Goal: Task Accomplishment & Management: Use online tool/utility

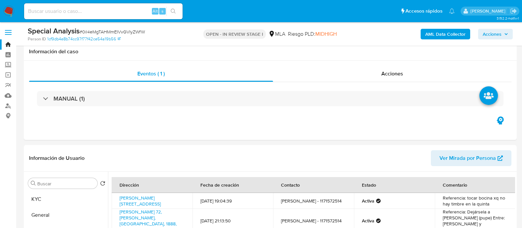
select select "10"
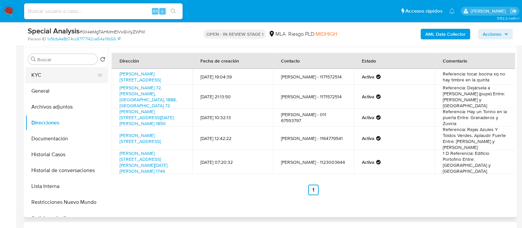
click at [73, 68] on button "KYC" at bounding box center [63, 75] width 77 height 16
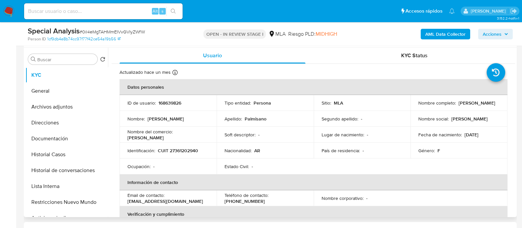
click at [221, 119] on td "Apellido : Palmisano" at bounding box center [265, 119] width 97 height 16
drag, startPoint x: 127, startPoint y: 201, endPoint x: 215, endPoint y: 201, distance: 87.5
click at [215, 201] on td "Email de contacto : mica.shamshita@gmail.com" at bounding box center [168, 198] width 97 height 16
copy p "[EMAIL_ADDRESS][DOMAIN_NAME]"
click at [70, 203] on button "Restricciones Nuevo Mundo" at bounding box center [63, 202] width 77 height 16
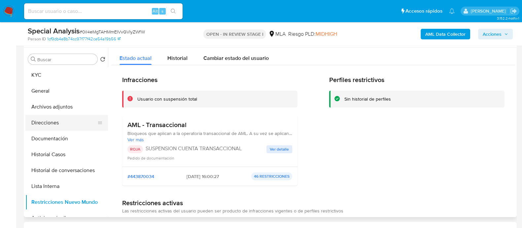
click at [60, 128] on button "Direcciones" at bounding box center [63, 123] width 77 height 16
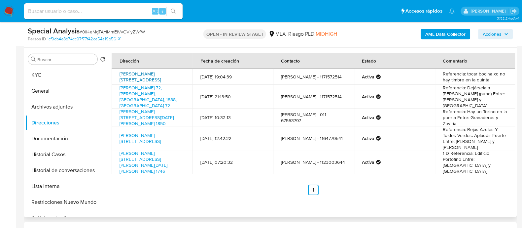
drag, startPoint x: 115, startPoint y: 73, endPoint x: 146, endPoint y: 77, distance: 31.2
click at [146, 77] on td "Fitz Roy 1129, Hurlingham, Buenos Aires, 1686, Argentina 1129" at bounding box center [152, 77] width 81 height 16
copy link "Fitz Roy 1129, Hurlingham, Buenos Aires"
drag, startPoint x: 116, startPoint y: 88, endPoint x: 162, endPoint y: 94, distance: 46.3
click at [162, 94] on td "Francisco Segui 72, Florencio Varela, Buenos Aires, 1888, Argentina 72" at bounding box center [152, 97] width 81 height 24
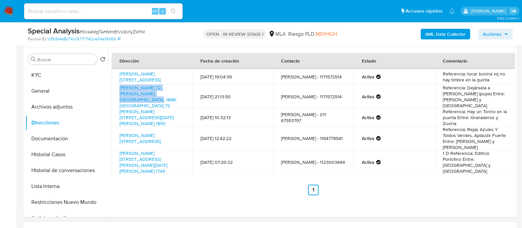
copy link "Francisco Segui 72, Florencio Varela, Buenos Aires"
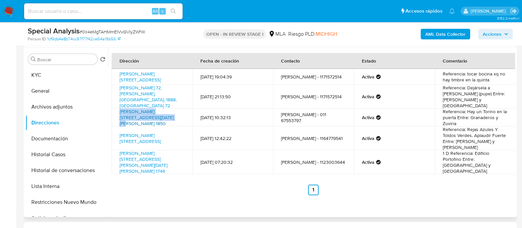
drag, startPoint x: 116, startPoint y: 107, endPoint x: 146, endPoint y: 110, distance: 29.9
click at [146, 110] on td "Marconi 1850, San Miguel, Buenos Aires, 1663, Argentina 1850" at bounding box center [152, 117] width 81 height 18
copy link "Marconi 1850, San Miguel, Buenos Aires"
drag, startPoint x: 113, startPoint y: 127, endPoint x: 129, endPoint y: 134, distance: 17.8
click at [129, 134] on td "Tupac Amaru 4008, Buenos Aires, Buenos Aires, 1663, Argentina 4008" at bounding box center [152, 138] width 81 height 24
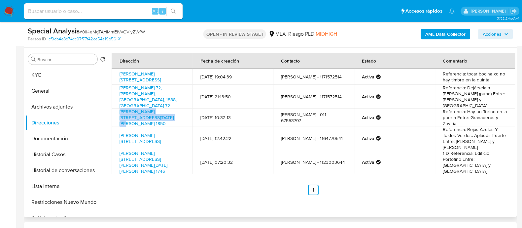
copy link "Tupac Amaru 4008, Buenos Aires"
click at [118, 8] on input at bounding box center [103, 11] width 159 height 9
paste input "Wiwh7e2sq9N1tFV5Ncf0GgwC"
type input "Wiwh7e2sq9N1tFV5Ncf0GgwC"
click at [169, 9] on button "search-icon" at bounding box center [173, 11] width 14 height 9
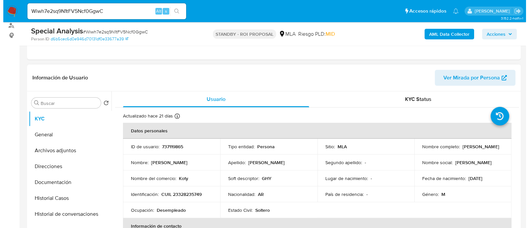
scroll to position [124, 0]
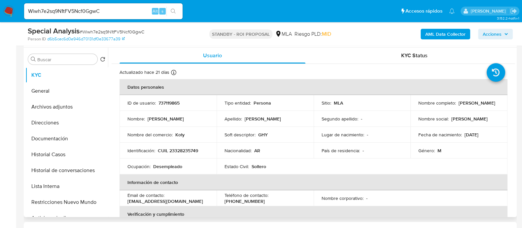
select select "10"
click at [65, 106] on button "Archivos adjuntos" at bounding box center [63, 107] width 77 height 16
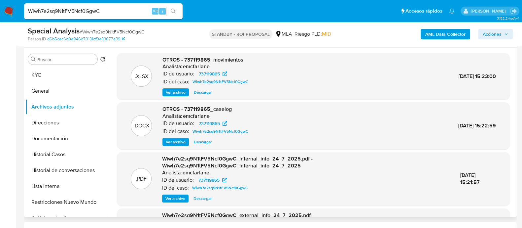
click at [183, 144] on span "Ver archivo" at bounding box center [176, 141] width 20 height 7
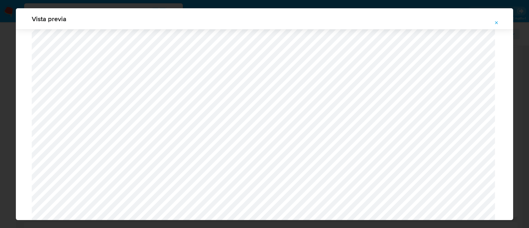
scroll to position [603, 0]
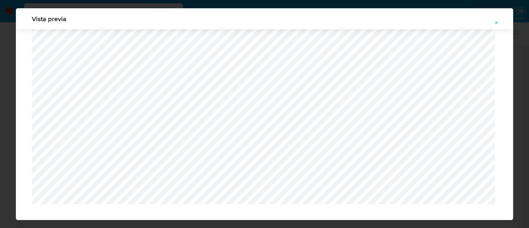
drag, startPoint x: 497, startPoint y: 26, endPoint x: 428, endPoint y: 97, distance: 99.7
click at [497, 26] on span "Attachment preview" at bounding box center [496, 22] width 5 height 9
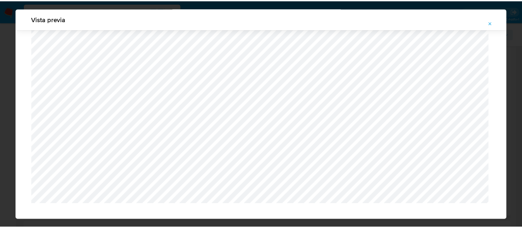
scroll to position [21, 0]
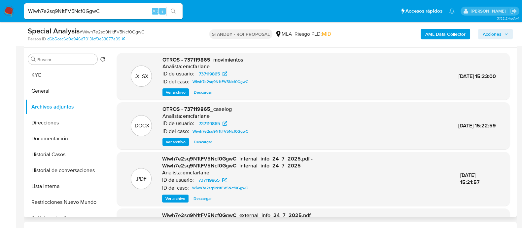
click at [99, 8] on input "Wiwh7e2sq9N1tFV5Ncf0GgwC" at bounding box center [103, 11] width 159 height 9
paste input "tHEomljdOutf5ZnoawwBi6ce"
type input "tHEomljdOutf5ZnoawwBi6ce"
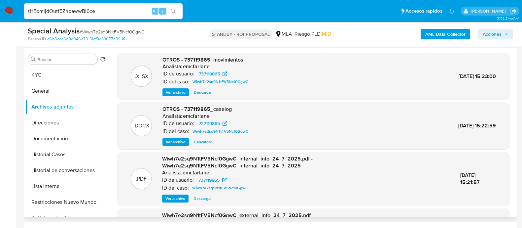
click at [177, 9] on button "search-icon" at bounding box center [173, 11] width 14 height 9
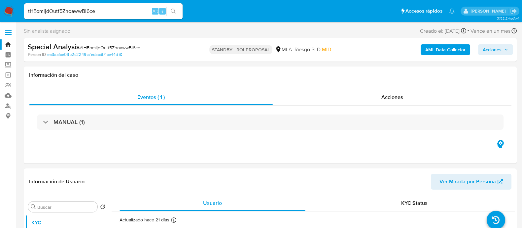
select select "10"
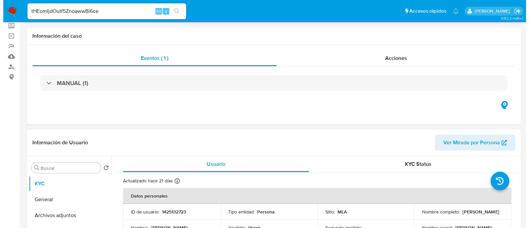
scroll to position [82, 0]
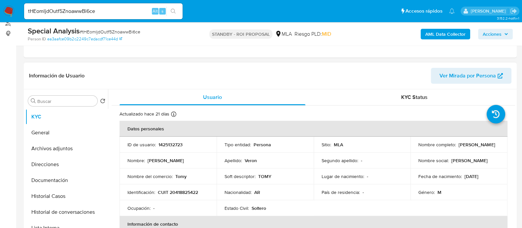
click at [178, 145] on p "1425132723" at bounding box center [171, 144] width 24 height 6
copy p "1425132723"
click at [79, 150] on button "Archivos adjuntos" at bounding box center [63, 148] width 77 height 16
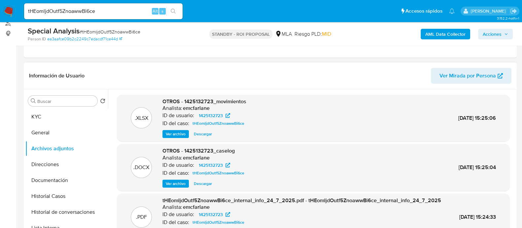
drag, startPoint x: 178, startPoint y: 181, endPoint x: 264, endPoint y: 165, distance: 87.4
click at [178, 181] on span "Ver archivo" at bounding box center [176, 183] width 20 height 7
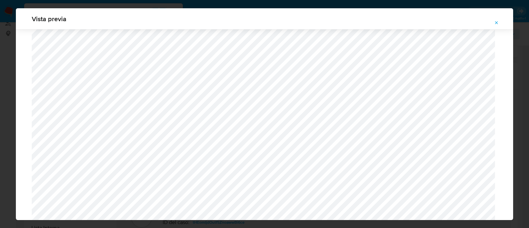
scroll to position [493, 0]
click at [106, 11] on div "Vista previa" at bounding box center [264, 18] width 497 height 21
click at [102, 6] on div "Vista previa" at bounding box center [264, 114] width 529 height 228
click at [493, 22] on button "Attachment preview" at bounding box center [496, 23] width 15 height 11
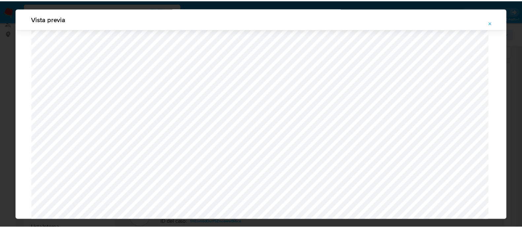
scroll to position [21, 0]
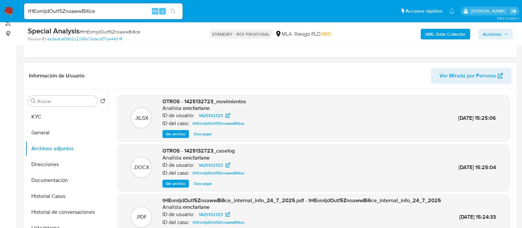
click at [101, 16] on div "tHEomljdOutf5ZnoawwBi6ce Alt s" at bounding box center [103, 11] width 159 height 16
click at [99, 7] on input "tHEomljdOutf5ZnoawwBi6ce" at bounding box center [103, 11] width 159 height 9
paste input "s7FlVUg40ZzcEJOqSaVSq7dW"
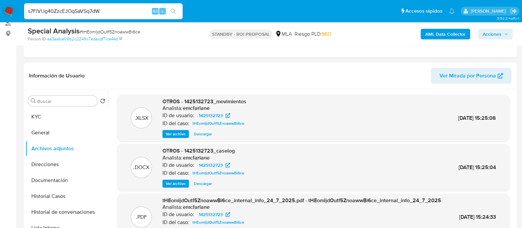
type input "s7FlVUg40ZzcEJOqSaVSq7dW"
click at [172, 9] on icon "search-icon" at bounding box center [173, 11] width 5 height 5
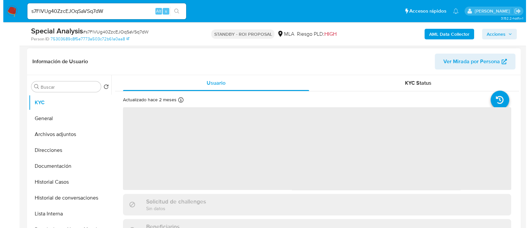
scroll to position [124, 0]
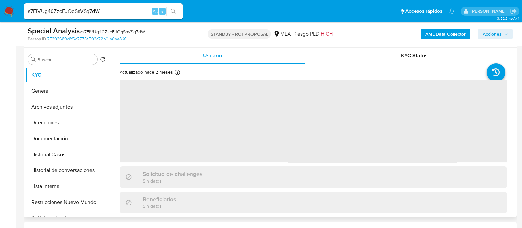
drag, startPoint x: 77, startPoint y: 106, endPoint x: 109, endPoint y: 111, distance: 32.0
click at [77, 106] on button "Archivos adjuntos" at bounding box center [66, 107] width 83 height 16
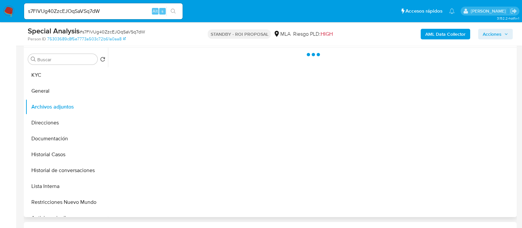
select select "10"
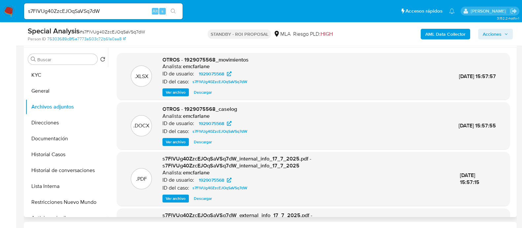
click at [177, 140] on span "Ver archivo" at bounding box center [176, 141] width 20 height 7
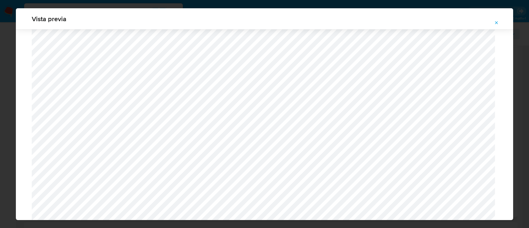
scroll to position [225, 0]
click at [499, 22] on icon "Attachment preview" at bounding box center [496, 22] width 5 height 5
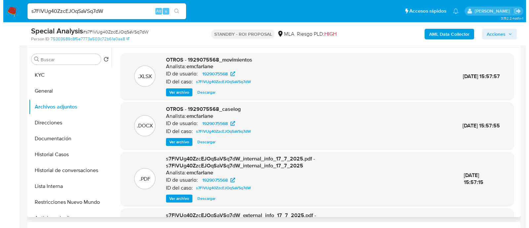
scroll to position [0, 0]
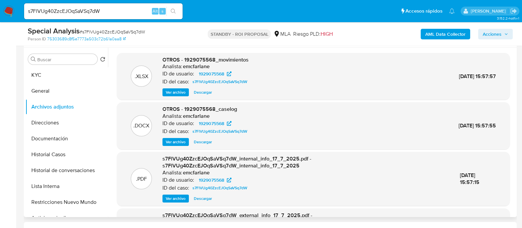
click at [167, 94] on span "Ver archivo" at bounding box center [176, 92] width 20 height 7
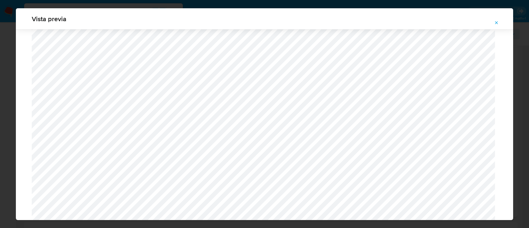
scroll to position [855, 0]
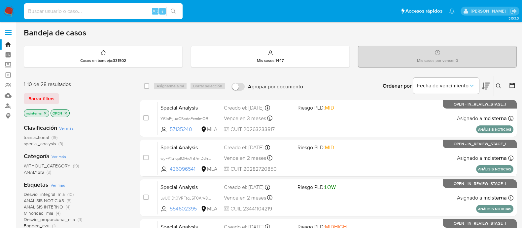
click at [106, 13] on input at bounding box center [103, 11] width 159 height 9
paste input "s7FlVUg40ZzcEJOqSaVSq7dW"
type input "s7FlVUg40ZzcEJOqSaVSq7dW"
click at [175, 12] on icon "search-icon" at bounding box center [173, 11] width 5 height 5
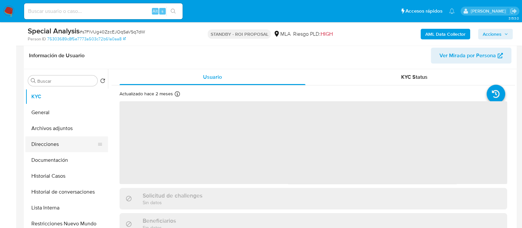
scroll to position [124, 0]
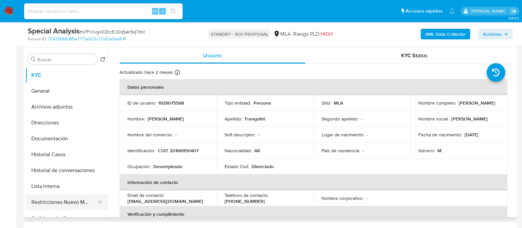
click at [79, 197] on button "Restricciones Nuevo Mundo" at bounding box center [63, 202] width 77 height 16
select select "10"
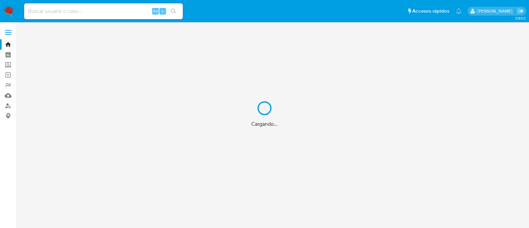
click at [107, 12] on div "Cargando..." at bounding box center [264, 114] width 529 height 228
click at [98, 11] on div "Cargando..." at bounding box center [264, 114] width 529 height 228
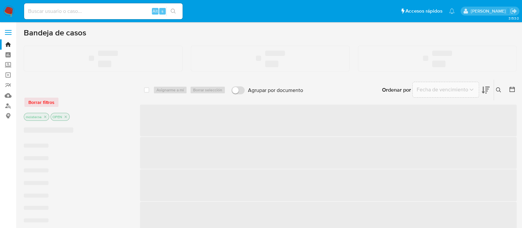
click at [83, 9] on input at bounding box center [103, 11] width 159 height 9
paste input "0il4eMgTAHMmEIVvGVIyZWfW"
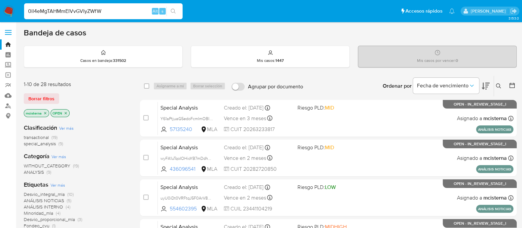
type input "0il4eMgTAHMmEIVvGVIyZWfW"
click at [176, 11] on icon "search-icon" at bounding box center [173, 11] width 5 height 5
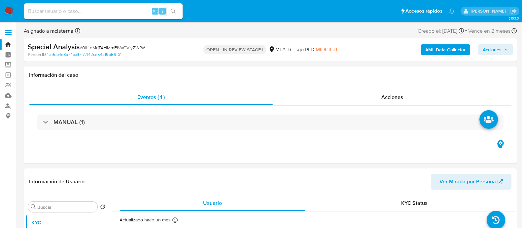
select select "10"
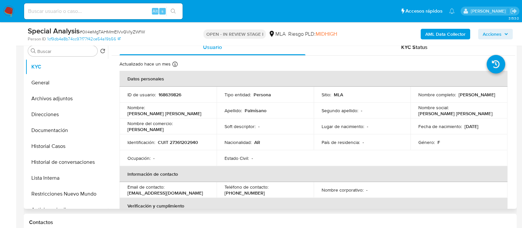
scroll to position [165, 0]
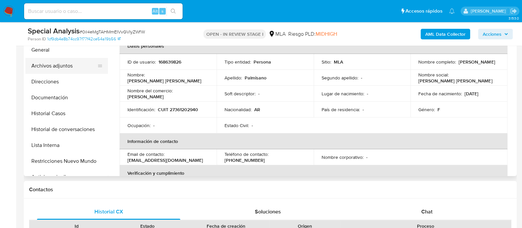
click at [78, 65] on button "Archivos adjuntos" at bounding box center [63, 66] width 77 height 16
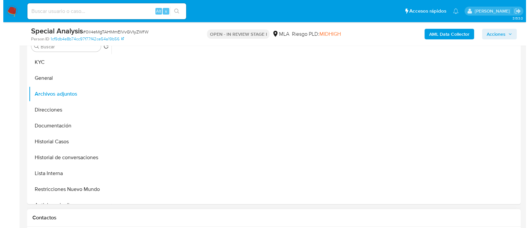
scroll to position [124, 0]
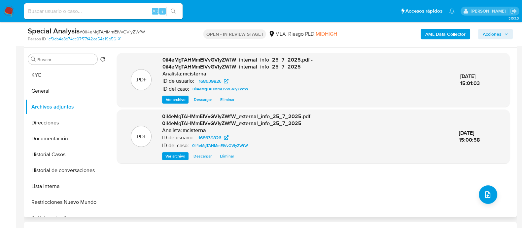
click at [476, 192] on div ".PDF 0il4eMgTAHMmEIVvGVIyZWfW_internal_info_25_7_2025.pdf - 0il4eMgTAHMmEIVvGVI…" at bounding box center [313, 132] width 393 height 159
click at [485, 192] on icon "upload-file" at bounding box center [488, 194] width 8 height 8
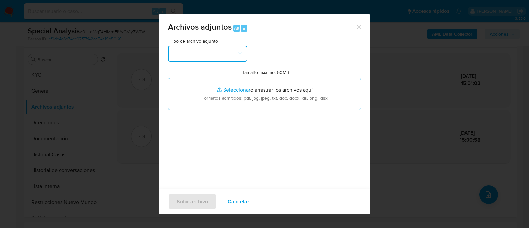
click at [221, 58] on button "button" at bounding box center [207, 54] width 79 height 16
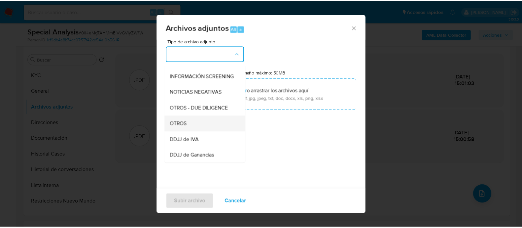
scroll to position [82, 0]
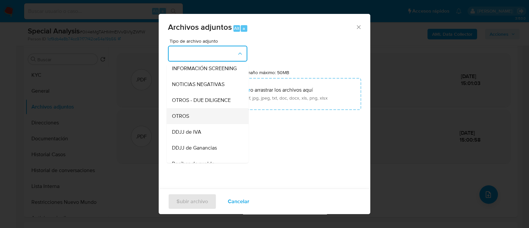
click at [210, 124] on div "OTROS" at bounding box center [205, 116] width 67 height 16
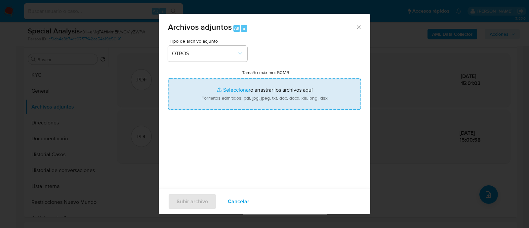
type input "C:\fakepath\Caselog CXyrb2czfRpgKh5CP88lDOpC_2025_07_25_07_38_29.docx"
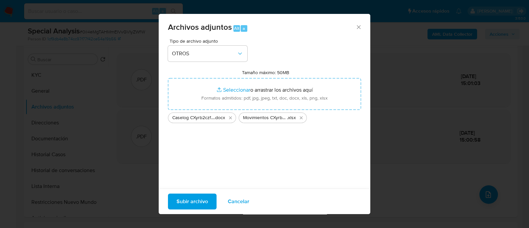
click at [212, 199] on button "Subir archivo" at bounding box center [192, 201] width 49 height 16
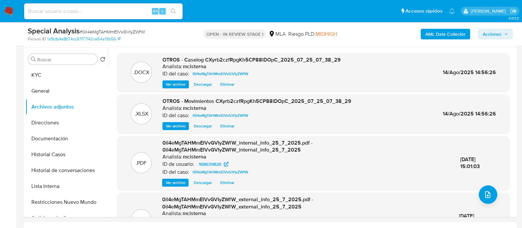
click at [502, 31] on span "Acciones" at bounding box center [495, 33] width 25 height 9
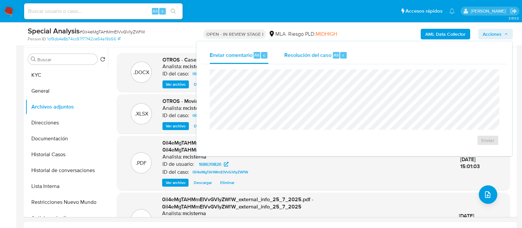
click at [325, 58] on span "Resolución del caso" at bounding box center [307, 55] width 47 height 8
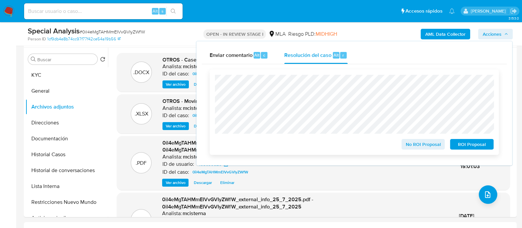
click at [468, 140] on span "ROI Proposal" at bounding box center [472, 143] width 34 height 9
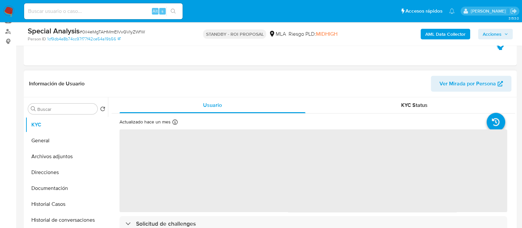
scroll to position [124, 0]
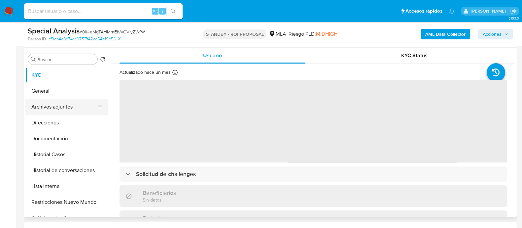
click at [78, 111] on button "Archivos adjuntos" at bounding box center [63, 107] width 77 height 16
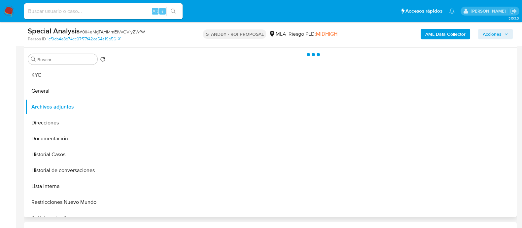
select select "10"
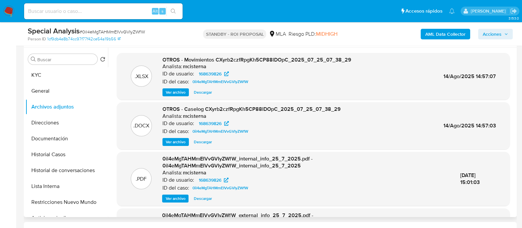
click at [181, 90] on span "Ver archivo" at bounding box center [176, 92] width 20 height 7
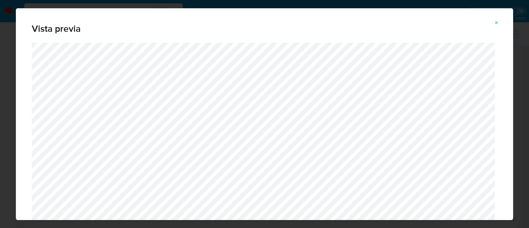
click at [494, 24] on icon "Attachment preview" at bounding box center [496, 22] width 5 height 5
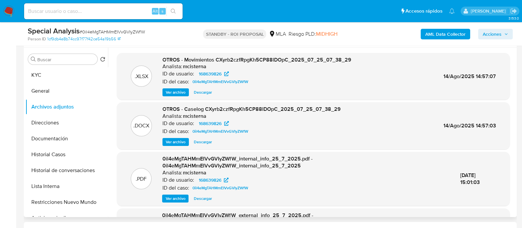
click at [182, 140] on span "Ver archivo" at bounding box center [176, 141] width 20 height 7
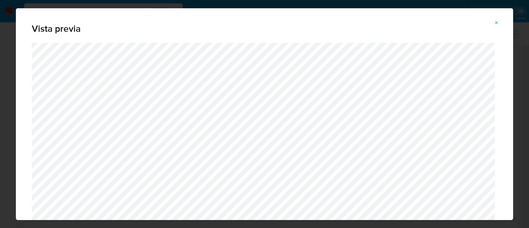
click at [497, 24] on icon "Attachment preview" at bounding box center [496, 22] width 3 height 3
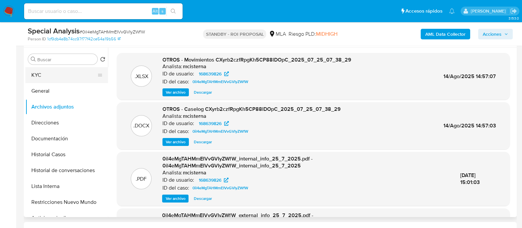
click at [81, 77] on button "KYC" at bounding box center [63, 75] width 77 height 16
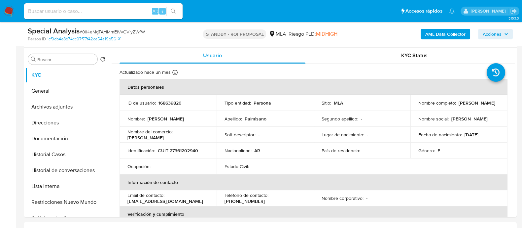
drag, startPoint x: 417, startPoint y: 107, endPoint x: 472, endPoint y: 107, distance: 55.8
click at [472, 106] on div "Nombre completo : Micaela Carla Palmisano" at bounding box center [459, 103] width 81 height 6
copy p "[PERSON_NAME]"
click at [179, 149] on p "CUIT 27361202940" at bounding box center [178, 150] width 40 height 6
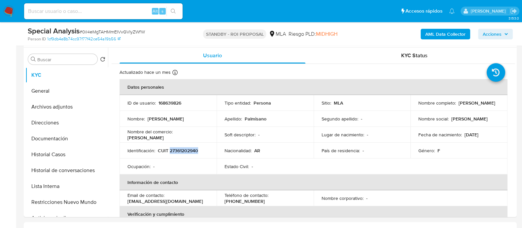
copy p "27361202940"
click at [165, 104] on p "168639826" at bounding box center [170, 103] width 23 height 6
copy p "168639826"
click at [81, 107] on button "Archivos adjuntos" at bounding box center [63, 107] width 77 height 16
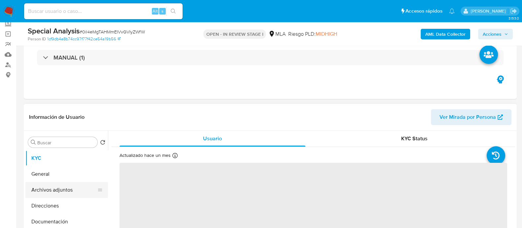
drag, startPoint x: 84, startPoint y: 189, endPoint x: 86, endPoint y: 186, distance: 3.6
click at [84, 189] on button "Archivos adjuntos" at bounding box center [63, 190] width 77 height 16
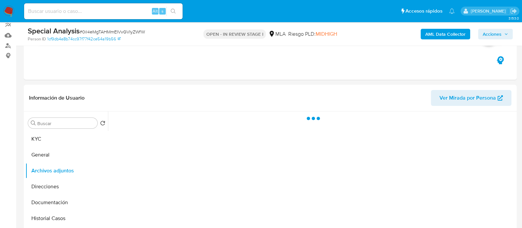
select select "10"
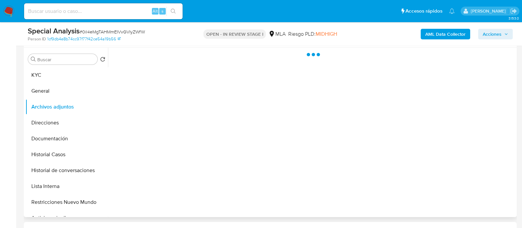
scroll to position [82, 0]
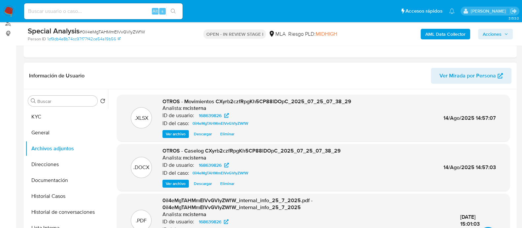
click at [231, 133] on span "Eliminar" at bounding box center [227, 133] width 14 height 7
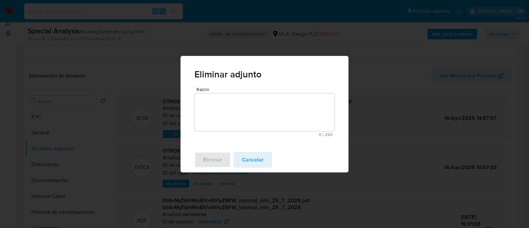
click at [245, 108] on textarea "Razón" at bounding box center [264, 112] width 140 height 38
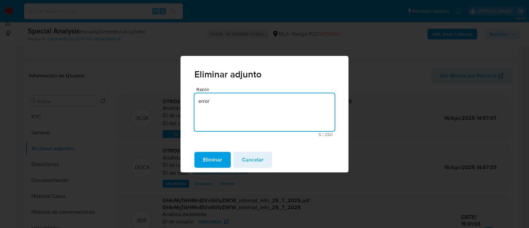
click at [245, 108] on textarea "error" at bounding box center [264, 112] width 140 height 38
type textarea "error"
click at [219, 157] on span "Eliminar" at bounding box center [212, 159] width 19 height 15
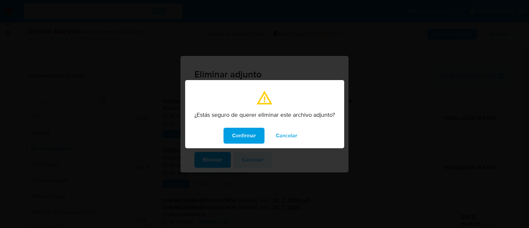
click at [248, 135] on span "Confirmar" at bounding box center [244, 135] width 24 height 15
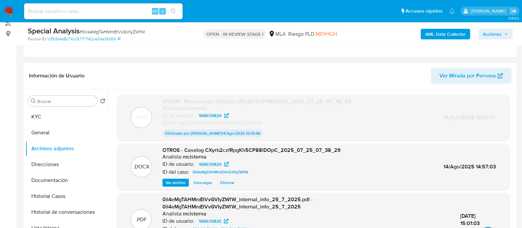
click at [222, 181] on span "Eliminar" at bounding box center [227, 182] width 14 height 7
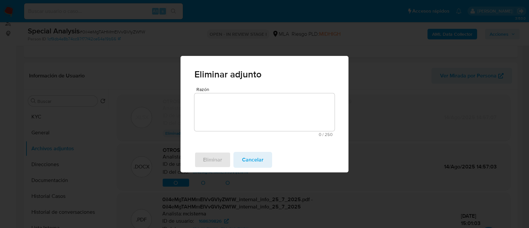
click at [241, 108] on textarea "Razón" at bounding box center [264, 112] width 140 height 38
paste textarea "error"
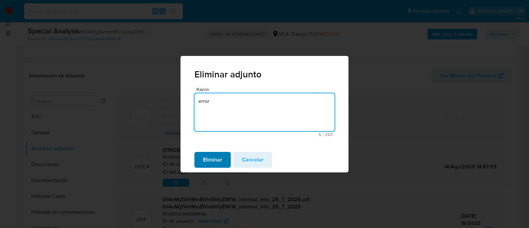
type textarea "error"
click at [221, 161] on span "Eliminar" at bounding box center [212, 159] width 19 height 15
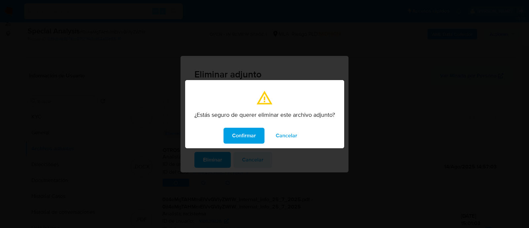
click at [241, 137] on span "Confirmar" at bounding box center [244, 135] width 24 height 15
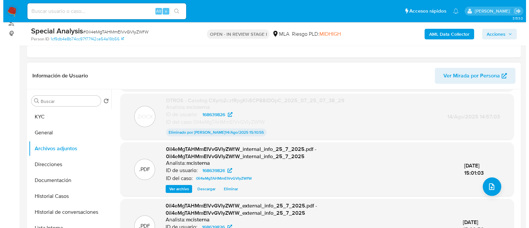
scroll to position [50, 0]
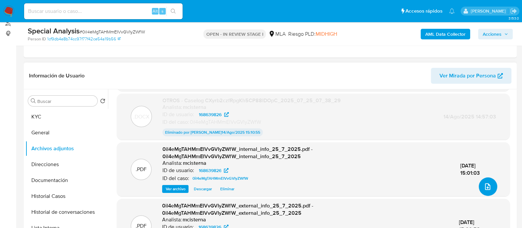
click at [490, 184] on icon "upload-file" at bounding box center [488, 186] width 8 height 8
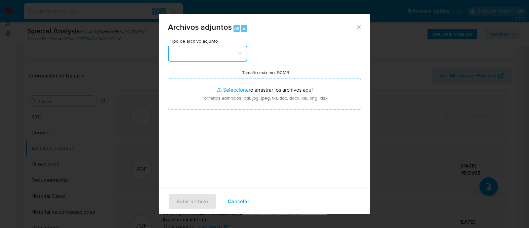
click at [195, 55] on button "button" at bounding box center [207, 54] width 79 height 16
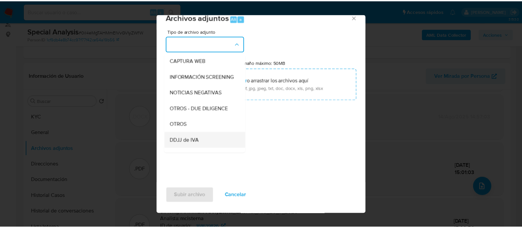
scroll to position [82, 0]
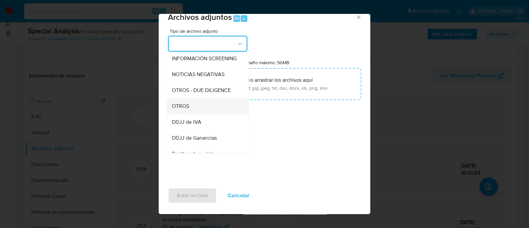
click at [193, 113] on div "OTROS" at bounding box center [205, 106] width 67 height 16
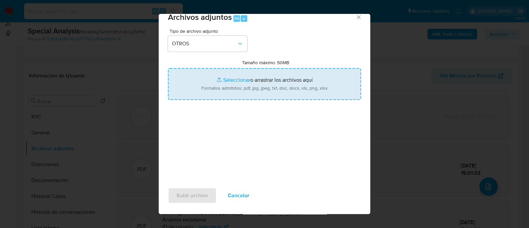
type input "C:\fakepath\Movimientos 0il4eMgTAHMmEIVvGVIyZWfW_2025_07_25_07_44_50.xlsx"
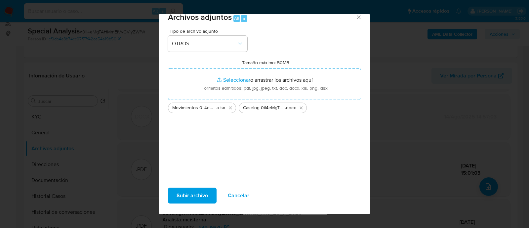
click at [192, 194] on span "Subir archivo" at bounding box center [191, 195] width 31 height 15
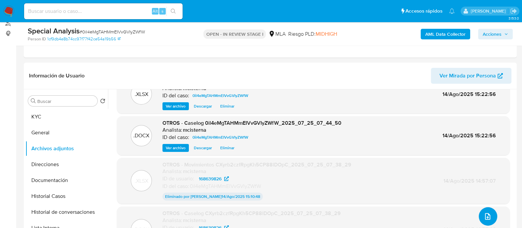
scroll to position [19, 0]
click at [500, 30] on span "Acciones" at bounding box center [492, 34] width 19 height 11
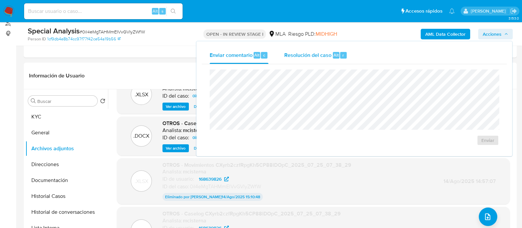
click at [326, 51] on span "Resolución del caso" at bounding box center [307, 55] width 47 height 8
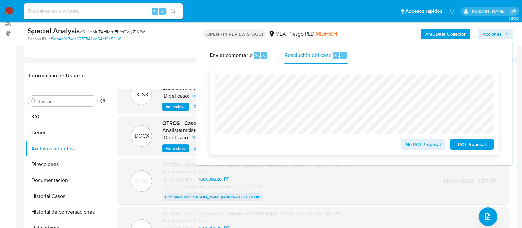
click at [477, 151] on div "No ROI Proposal ROI Proposal" at bounding box center [354, 111] width 289 height 85
click at [475, 142] on span "ROI Proposal" at bounding box center [472, 143] width 34 height 9
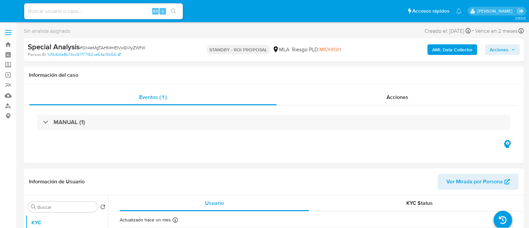
select select "10"
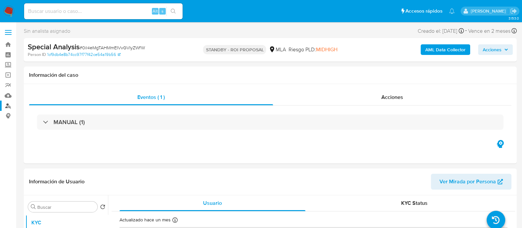
click at [9, 104] on link "Buscador de personas" at bounding box center [39, 105] width 79 height 10
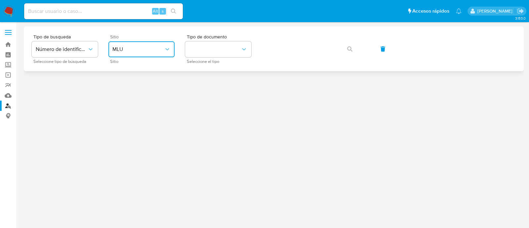
click at [142, 45] on button "MLU" at bounding box center [141, 49] width 66 height 16
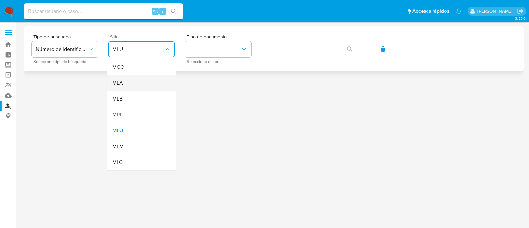
click at [142, 80] on div "MLA" at bounding box center [139, 83] width 54 height 16
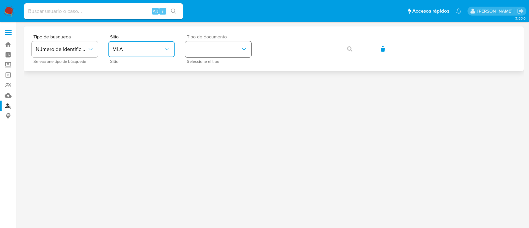
click at [210, 44] on button "identificationType" at bounding box center [218, 49] width 66 height 16
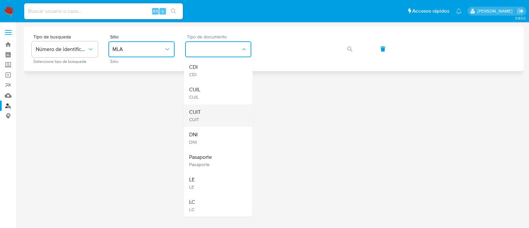
click at [209, 109] on div "CUIT CUIT" at bounding box center [216, 115] width 54 height 22
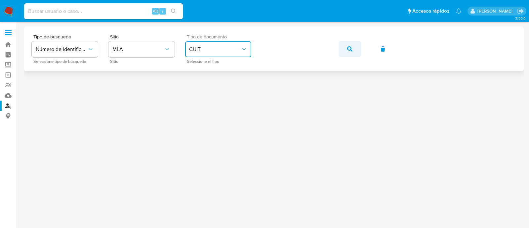
click at [348, 51] on icon "button" at bounding box center [349, 48] width 5 height 5
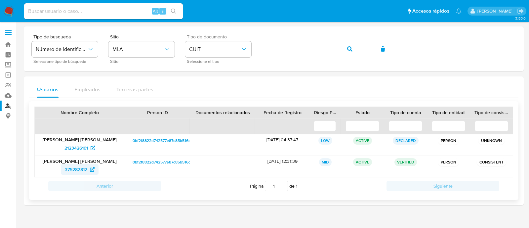
click at [92, 168] on icon at bounding box center [92, 169] width 5 height 5
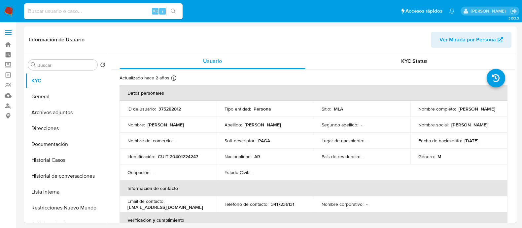
select select "10"
click at [53, 142] on button "Documentación" at bounding box center [63, 144] width 77 height 16
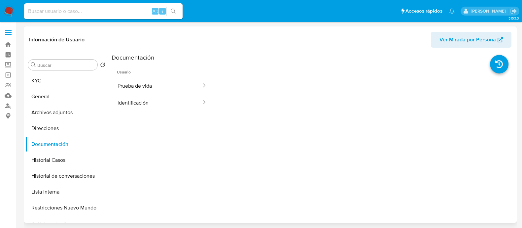
click at [129, 93] on button "Prueba de vida" at bounding box center [157, 85] width 91 height 17
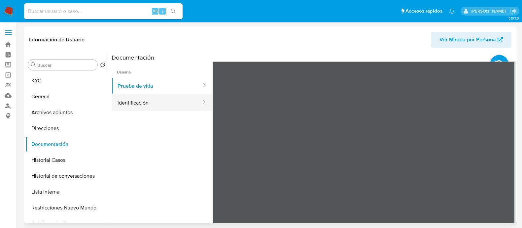
click at [149, 102] on button "Identificación" at bounding box center [157, 102] width 91 height 17
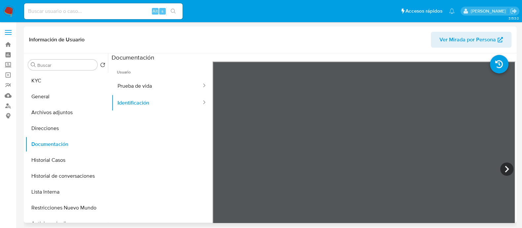
scroll to position [8, 0]
click at [66, 76] on button "KYC" at bounding box center [63, 81] width 77 height 16
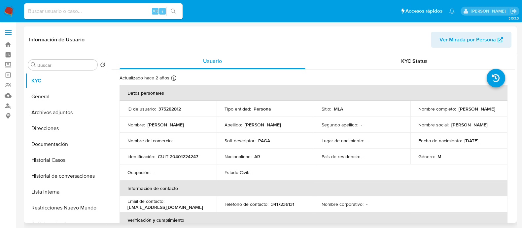
click at [183, 153] on p "CUIT 20401224247" at bounding box center [178, 156] width 40 height 6
copy p "20401224247"
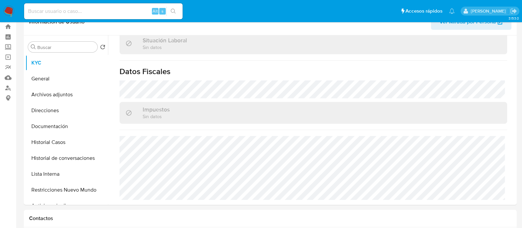
scroll to position [0, 0]
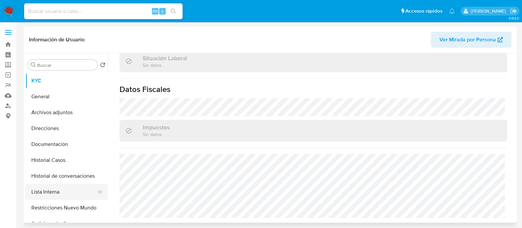
click at [51, 187] on button "Lista Interna" at bounding box center [63, 192] width 77 height 16
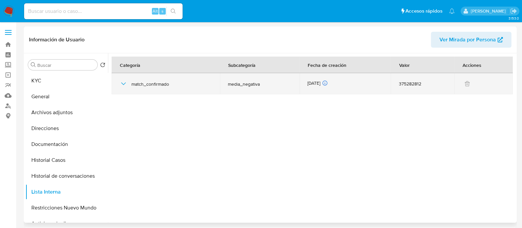
click at [127, 83] on icon "button" at bounding box center [124, 84] width 8 height 8
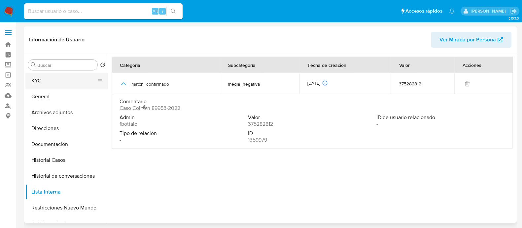
click at [60, 83] on button "KYC" at bounding box center [63, 81] width 77 height 16
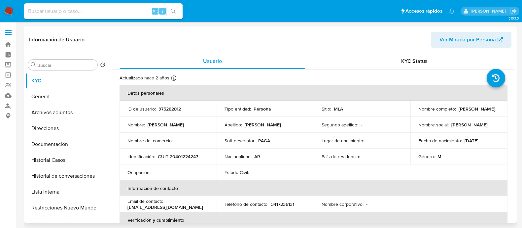
click at [173, 155] on p "CUIT 20401224247" at bounding box center [178, 156] width 40 height 6
copy p "20401224247"
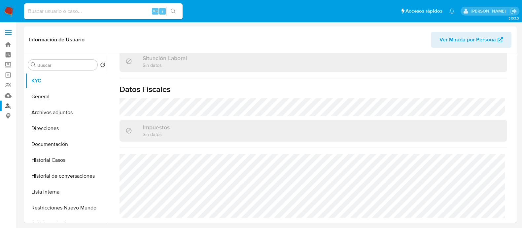
click at [9, 105] on link "Buscador de personas" at bounding box center [39, 105] width 79 height 10
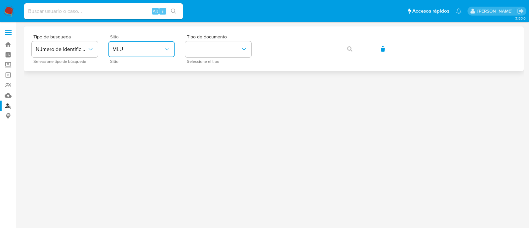
click at [135, 51] on span "MLU" at bounding box center [138, 49] width 52 height 7
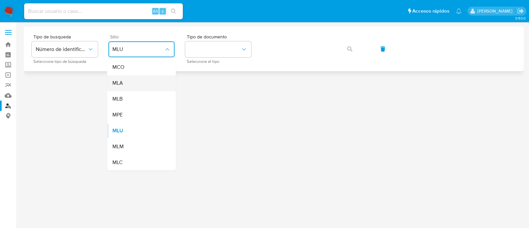
click at [135, 83] on div "MLA" at bounding box center [139, 83] width 54 height 16
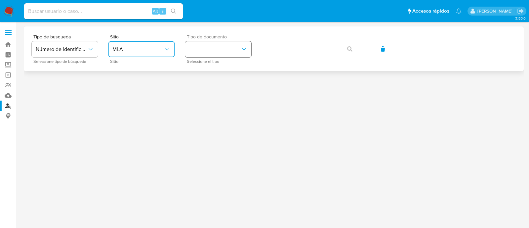
click at [216, 44] on button "identificationType" at bounding box center [218, 49] width 66 height 16
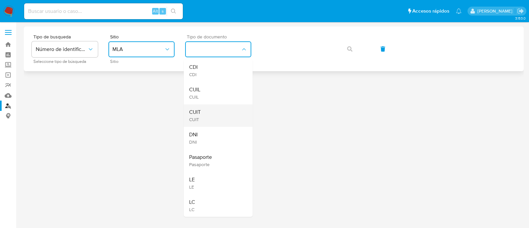
click at [216, 111] on div "CUIT CUIT" at bounding box center [216, 115] width 54 height 22
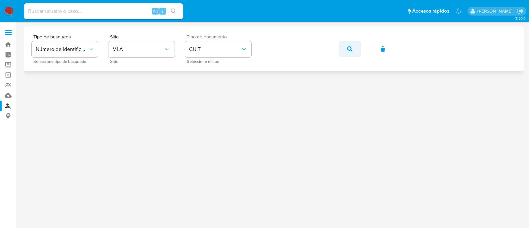
click at [338, 49] on button "button" at bounding box center [349, 49] width 22 height 16
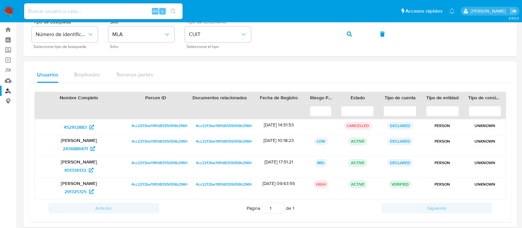
scroll to position [23, 0]
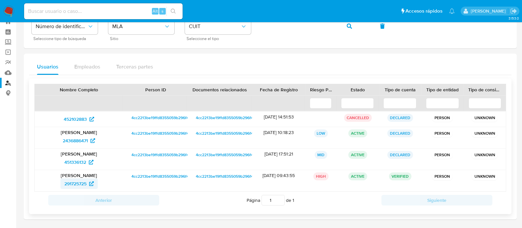
click at [86, 182] on span "291725725" at bounding box center [75, 183] width 22 height 11
click at [347, 25] on icon "button" at bounding box center [349, 25] width 5 height 5
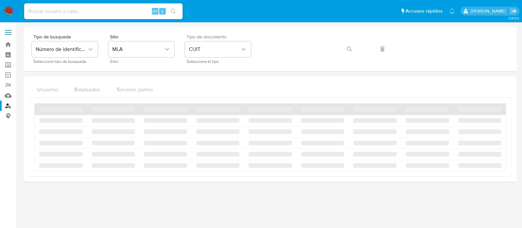
scroll to position [0, 0]
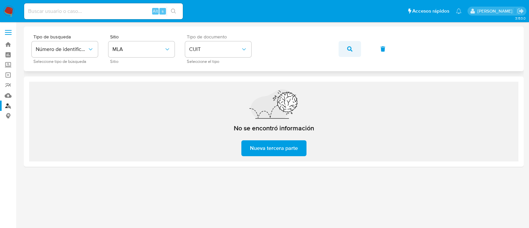
click at [342, 47] on button "button" at bounding box center [349, 49] width 22 height 16
click at [345, 50] on button "button" at bounding box center [349, 49] width 22 height 16
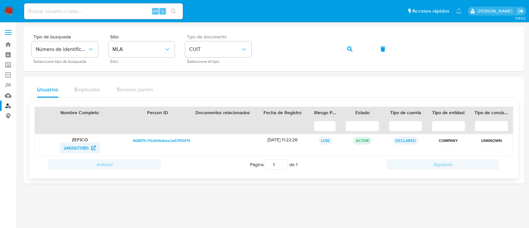
click at [87, 146] on span "2465673185" at bounding box center [75, 147] width 25 height 11
click at [344, 48] on button "button" at bounding box center [349, 49] width 22 height 16
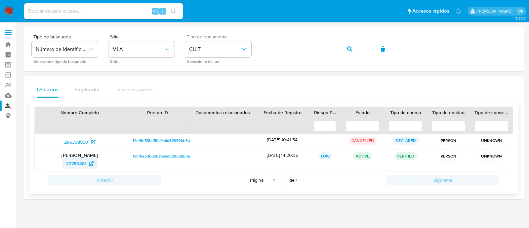
click at [88, 162] on span "22780461" at bounding box center [79, 163] width 27 height 11
click at [82, 139] on span "296338550" at bounding box center [76, 141] width 24 height 11
click at [339, 45] on button "button" at bounding box center [349, 49] width 22 height 16
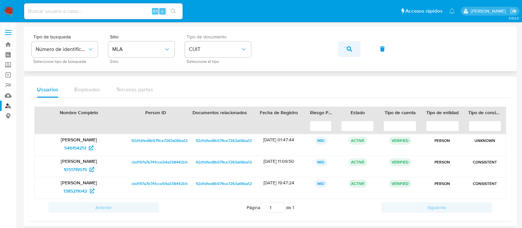
click at [343, 49] on button "button" at bounding box center [349, 49] width 22 height 16
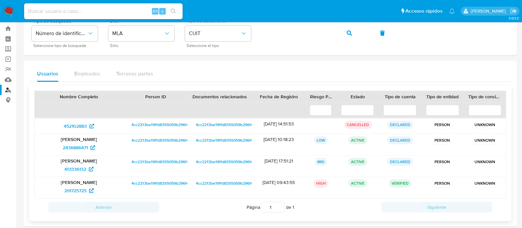
scroll to position [23, 0]
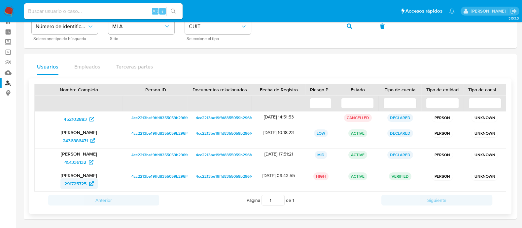
drag, startPoint x: 54, startPoint y: 186, endPoint x: 86, endPoint y: 185, distance: 32.4
click at [86, 185] on div "291725725" at bounding box center [79, 183] width 80 height 11
drag, startPoint x: 8, startPoint y: 52, endPoint x: 73, endPoint y: 60, distance: 65.3
click at [8, 52] on link "Operaciones masivas" at bounding box center [39, 52] width 79 height 10
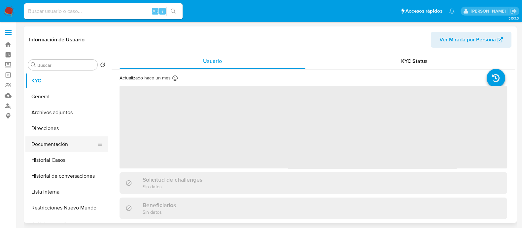
click at [78, 143] on button "Documentación" at bounding box center [63, 144] width 77 height 16
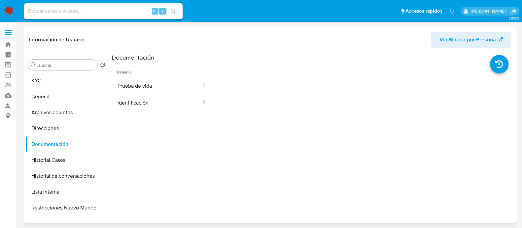
select select "10"
click at [153, 83] on button "Prueba de vida" at bounding box center [157, 85] width 91 height 17
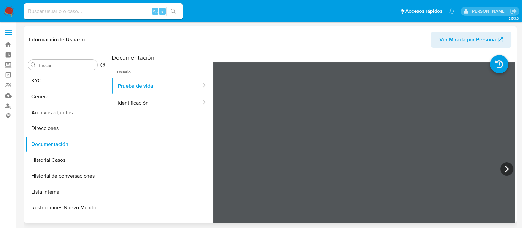
click at [172, 112] on ul "Usuario Prueba de vida Identificación" at bounding box center [162, 156] width 101 height 190
click at [172, 106] on button "Identificación" at bounding box center [157, 102] width 91 height 17
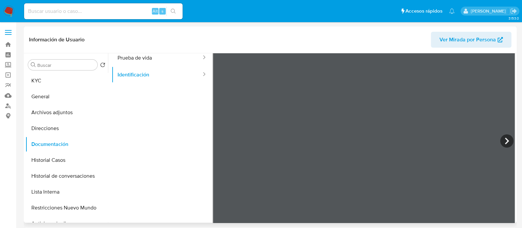
scroll to position [41, 0]
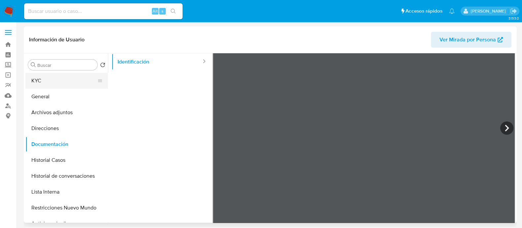
click at [68, 80] on button "KYC" at bounding box center [63, 81] width 77 height 16
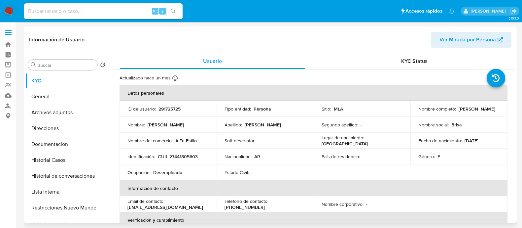
click at [182, 154] on p "CUIL 27441805603" at bounding box center [178, 156] width 40 height 6
click at [58, 131] on button "Direcciones" at bounding box center [63, 128] width 77 height 16
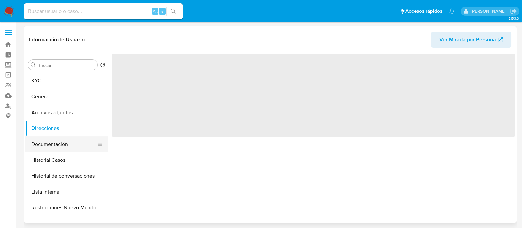
click at [71, 142] on button "Documentación" at bounding box center [63, 144] width 77 height 16
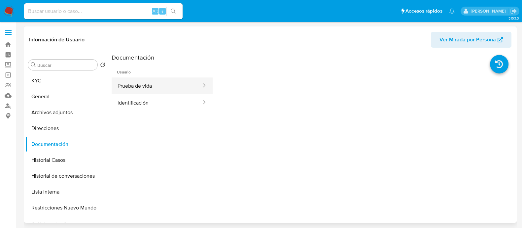
click at [147, 92] on button "Prueba de vida" at bounding box center [157, 85] width 91 height 17
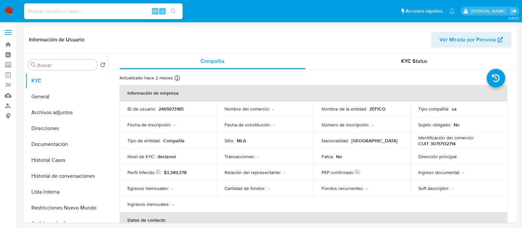
select select "10"
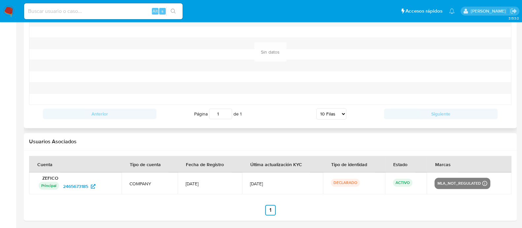
scroll to position [719, 0]
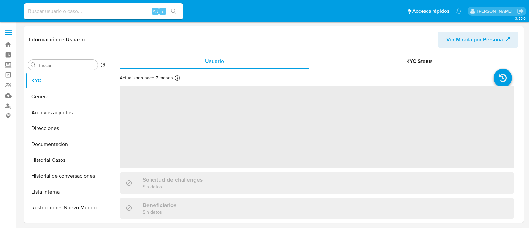
select select "10"
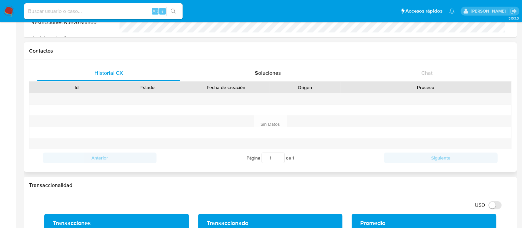
scroll to position [289, 0]
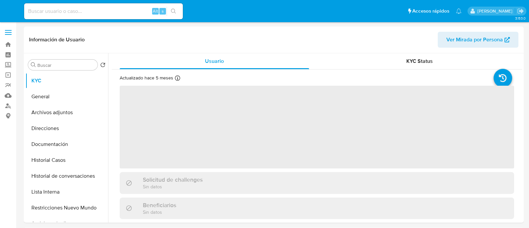
select select "10"
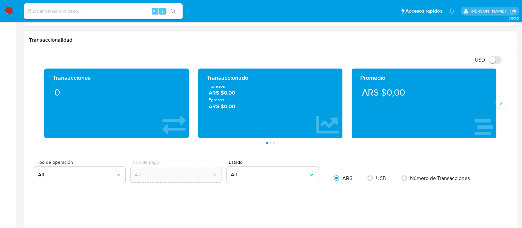
scroll to position [495, 0]
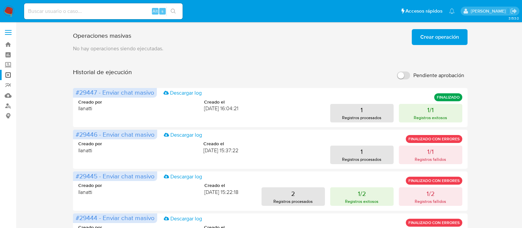
click at [443, 39] on span "Crear operación" at bounding box center [440, 37] width 39 height 15
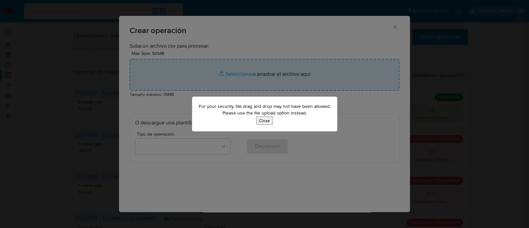
click at [260, 121] on button "Close" at bounding box center [264, 120] width 17 height 8
click at [262, 121] on button "Close" at bounding box center [264, 120] width 17 height 8
drag, startPoint x: 198, startPoint y: 105, endPoint x: 326, endPoint y: 114, distance: 128.1
click at [326, 114] on div "For your security, file drag and drop may not have been allowed. Please use the…" at bounding box center [264, 113] width 145 height 34
copy p "For your security, file drag and drop may not have been allowed. Please use the…"
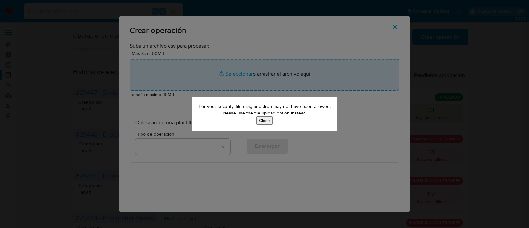
click at [264, 122] on button "Close" at bounding box center [264, 120] width 17 height 8
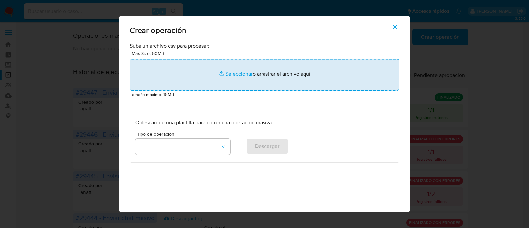
click at [200, 80] on input "file" at bounding box center [264, 75] width 270 height 32
type input "C:\fakepath\lista-interna-14-08-2025.csv"
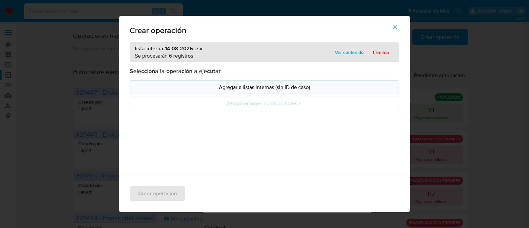
click at [154, 87] on p "Agregar a listas internas (sin ID de caso)" at bounding box center [264, 87] width 258 height 8
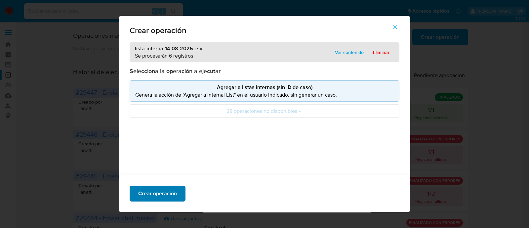
click at [160, 193] on span "Crear operación" at bounding box center [157, 193] width 39 height 15
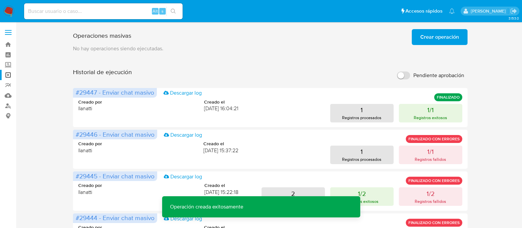
click at [428, 37] on span "Crear operación" at bounding box center [440, 37] width 39 height 15
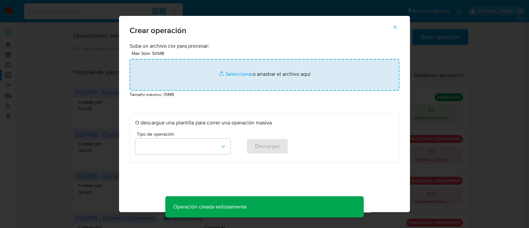
click at [233, 80] on input "file" at bounding box center [264, 75] width 270 height 32
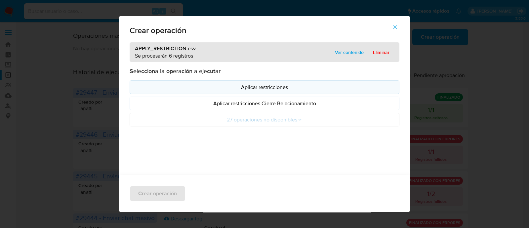
drag, startPoint x: 233, startPoint y: 80, endPoint x: 143, endPoint y: 88, distance: 90.2
click at [143, 88] on p "Aplicar restricciones" at bounding box center [264, 87] width 258 height 8
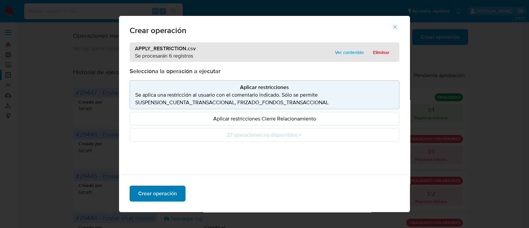
click at [162, 187] on span "Crear operación" at bounding box center [157, 193] width 39 height 15
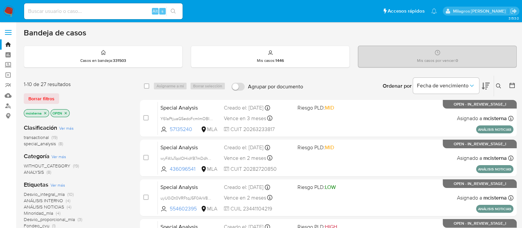
click at [96, 9] on input at bounding box center [103, 11] width 159 height 9
paste input "127816050"
type input "127816050"
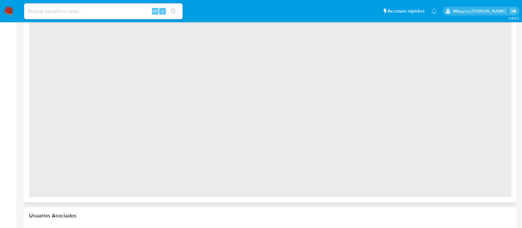
scroll to position [347, 0]
select select "10"
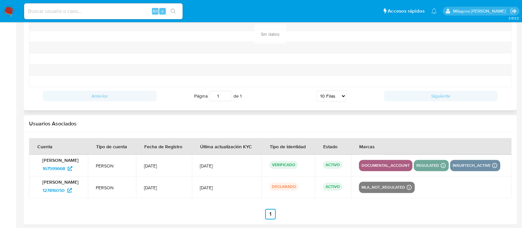
scroll to position [760, 0]
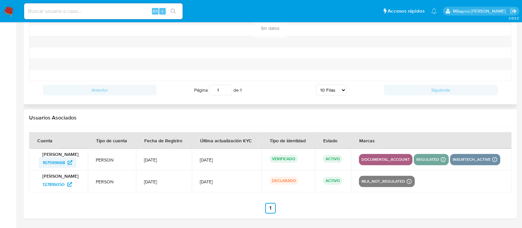
drag, startPoint x: 29, startPoint y: 158, endPoint x: 66, endPoint y: 157, distance: 36.3
click at [66, 157] on td "[PERSON_NAME] 167599668" at bounding box center [58, 159] width 59 height 22
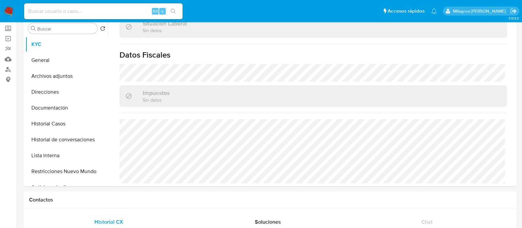
scroll to position [0, 0]
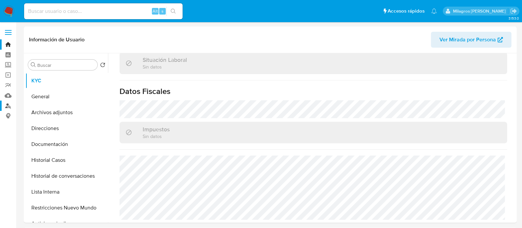
click at [2, 102] on link "Buscador de personas" at bounding box center [39, 105] width 79 height 10
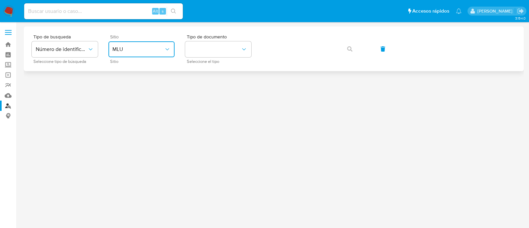
click at [143, 46] on span "MLU" at bounding box center [138, 49] width 52 height 7
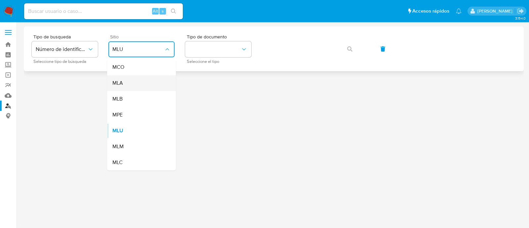
click at [147, 78] on div "MLA" at bounding box center [139, 83] width 54 height 16
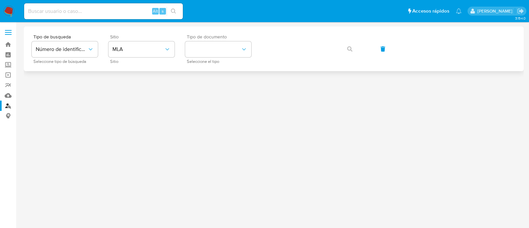
click at [235, 40] on div "Tipo de documento Seleccione el tipo" at bounding box center [218, 48] width 66 height 29
click at [225, 58] on div "Tipo de documento Seleccione el tipo" at bounding box center [218, 48] width 66 height 29
click at [226, 45] on button "identificationType" at bounding box center [218, 49] width 66 height 16
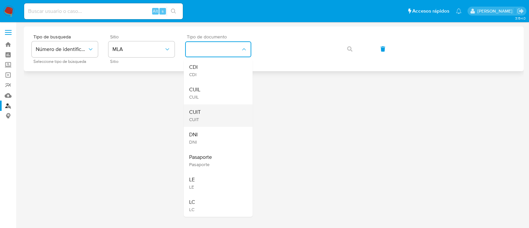
click at [223, 112] on div "CUIT CUIT" at bounding box center [216, 115] width 54 height 22
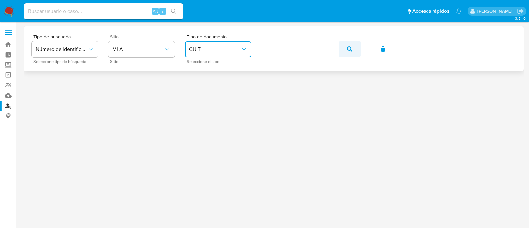
click at [342, 50] on button "button" at bounding box center [349, 49] width 22 height 16
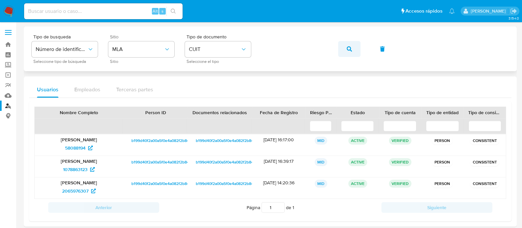
click at [338, 45] on button "button" at bounding box center [349, 49] width 22 height 16
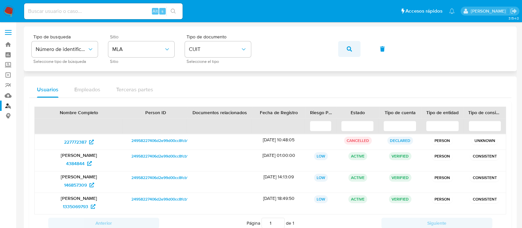
click at [340, 48] on button "button" at bounding box center [349, 49] width 22 height 16
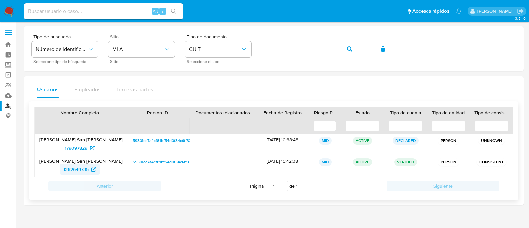
drag, startPoint x: 55, startPoint y: 167, endPoint x: 89, endPoint y: 167, distance: 33.7
click at [89, 167] on div "1262649735" at bounding box center [79, 169] width 81 height 11
click at [74, 171] on span "1262649735" at bounding box center [75, 169] width 25 height 11
click at [356, 50] on button "button" at bounding box center [349, 49] width 22 height 16
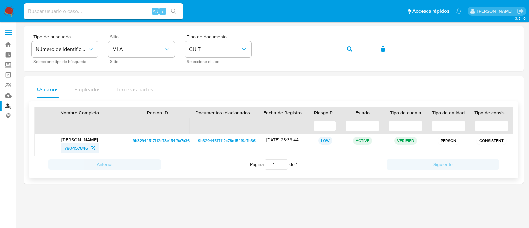
drag, startPoint x: 54, startPoint y: 149, endPoint x: 89, endPoint y: 147, distance: 35.1
click at [89, 147] on div "780457846" at bounding box center [79, 147] width 81 height 11
click at [350, 49] on icon "button" at bounding box center [349, 48] width 5 height 5
drag, startPoint x: 51, startPoint y: 151, endPoint x: 89, endPoint y: 151, distance: 37.7
click at [89, 151] on div "97625266" at bounding box center [79, 147] width 81 height 11
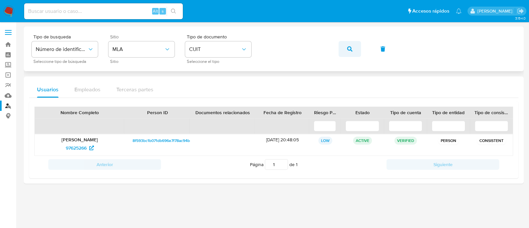
click at [349, 48] on icon "button" at bounding box center [349, 48] width 5 height 5
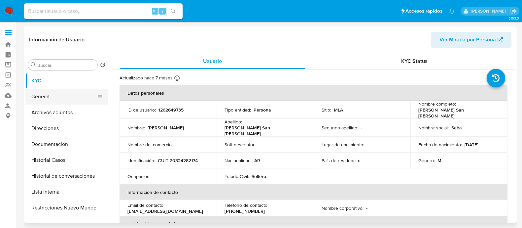
select select "10"
click at [46, 96] on button "General" at bounding box center [63, 97] width 77 height 16
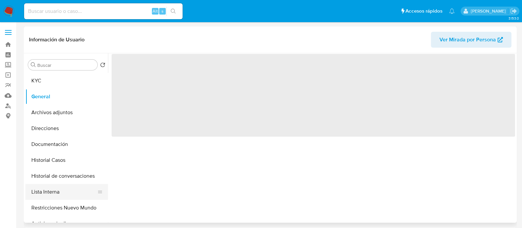
click at [70, 188] on button "Lista Interna" at bounding box center [63, 192] width 77 height 16
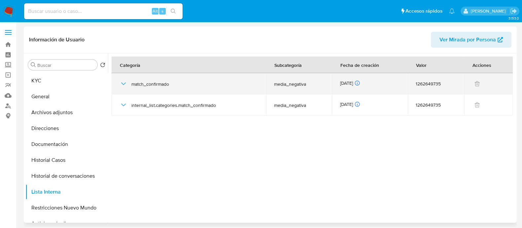
click at [129, 84] on div "match_confirmado" at bounding box center [189, 83] width 139 height 21
click at [125, 84] on icon "button" at bounding box center [124, 84] width 8 height 8
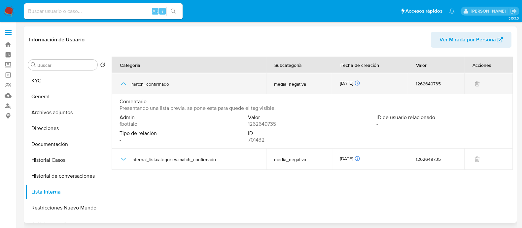
click at [125, 84] on icon "button" at bounding box center [123, 83] width 5 height 3
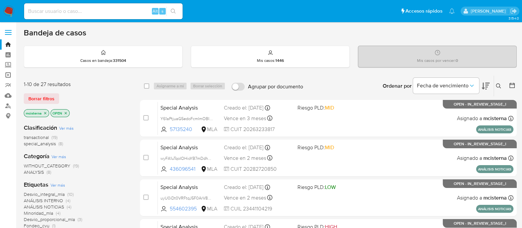
click at [8, 74] on link "Operaciones masivas" at bounding box center [39, 75] width 79 height 10
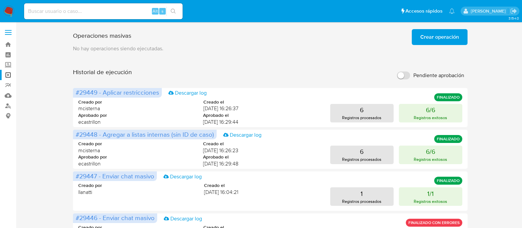
click at [449, 36] on span "Crear operación" at bounding box center [440, 37] width 39 height 15
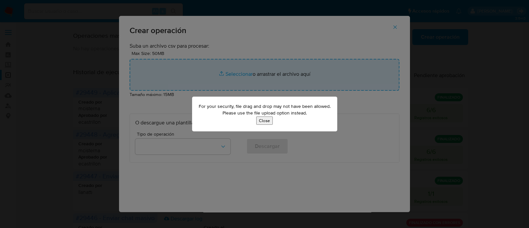
click at [262, 116] on button "Close" at bounding box center [264, 120] width 17 height 8
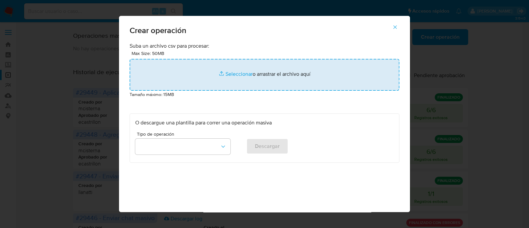
click at [238, 82] on input "file" at bounding box center [264, 75] width 270 height 32
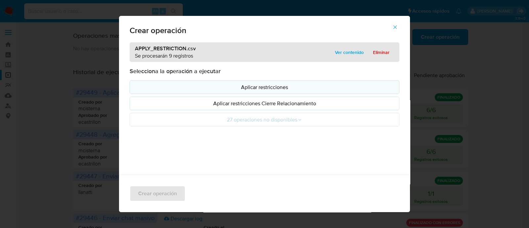
click at [236, 87] on p "Aplicar restricciones" at bounding box center [264, 87] width 258 height 8
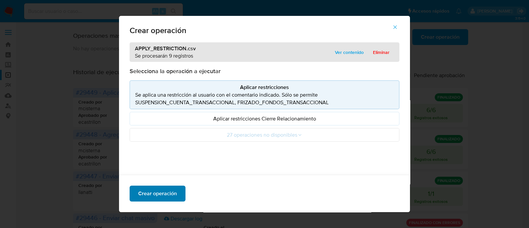
click at [167, 188] on span "Crear operación" at bounding box center [157, 193] width 39 height 15
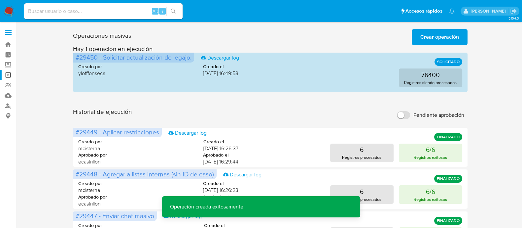
click at [460, 33] on button "Crear operación" at bounding box center [440, 37] width 56 height 16
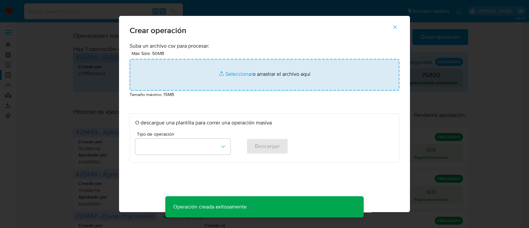
click at [227, 81] on input "file" at bounding box center [264, 75] width 270 height 32
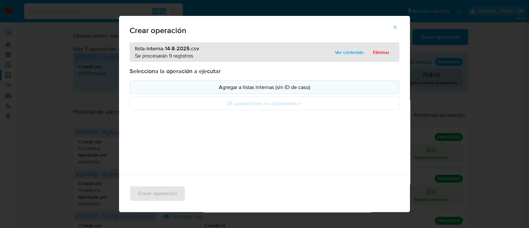
click at [141, 87] on p "Agregar a listas internas (sin ID de caso)" at bounding box center [264, 87] width 258 height 8
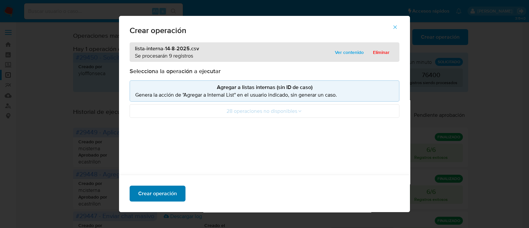
click at [164, 187] on span "Crear operación" at bounding box center [157, 193] width 39 height 15
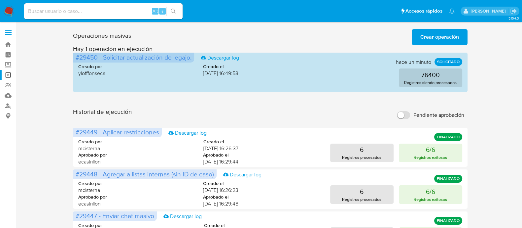
click at [403, 114] on input "Pendiente aprobación" at bounding box center [403, 115] width 13 height 8
checkbox input "true"
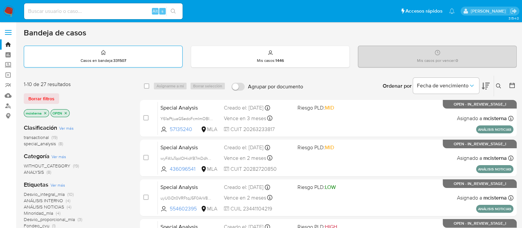
click at [114, 50] on div "Casos en bandeja : 331507" at bounding box center [103, 56] width 158 height 21
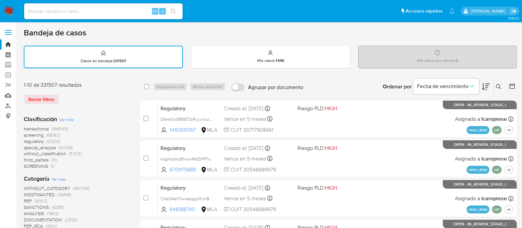
click at [238, 91] on label "Agrupar por documento" at bounding box center [267, 87] width 78 height 15
click at [238, 91] on input "Agrupar por documento" at bounding box center [238, 87] width 13 height 8
checkbox input "true"
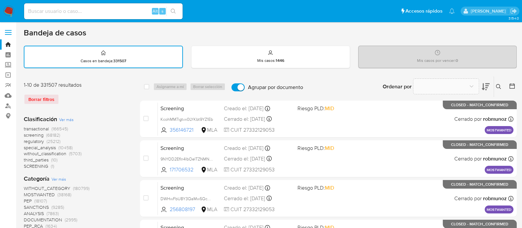
click at [56, 127] on span "(166545)" at bounding box center [60, 128] width 17 height 7
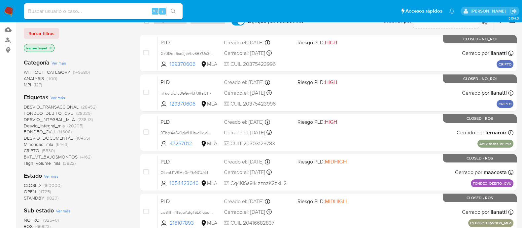
scroll to position [82, 0]
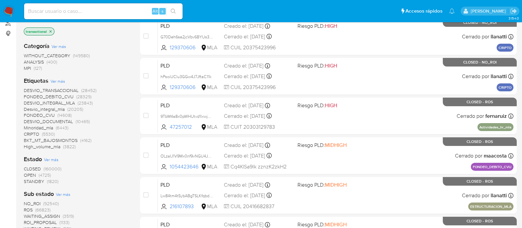
click at [46, 172] on span "(4725)" at bounding box center [45, 174] width 12 height 7
